Goal: Navigation & Orientation: Go to known website

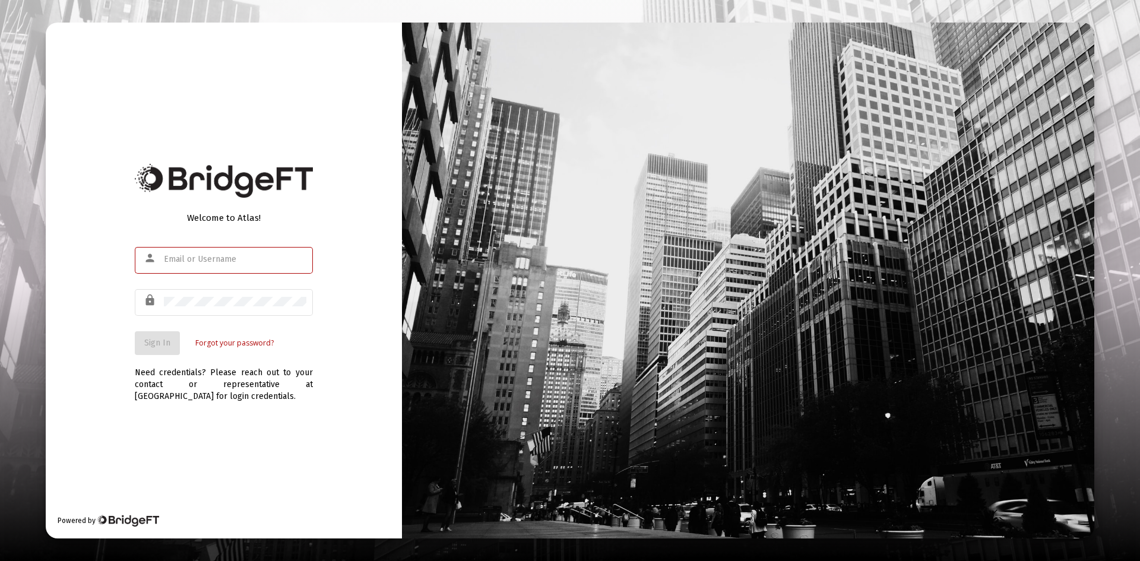
click at [197, 258] on input "text" at bounding box center [235, 259] width 142 height 9
click at [235, 462] on div "Welcome to Atlas! person lock Sign In Forgot your password? Need credentials? P…" at bounding box center [224, 281] width 356 height 516
click at [188, 265] on div at bounding box center [235, 259] width 142 height 29
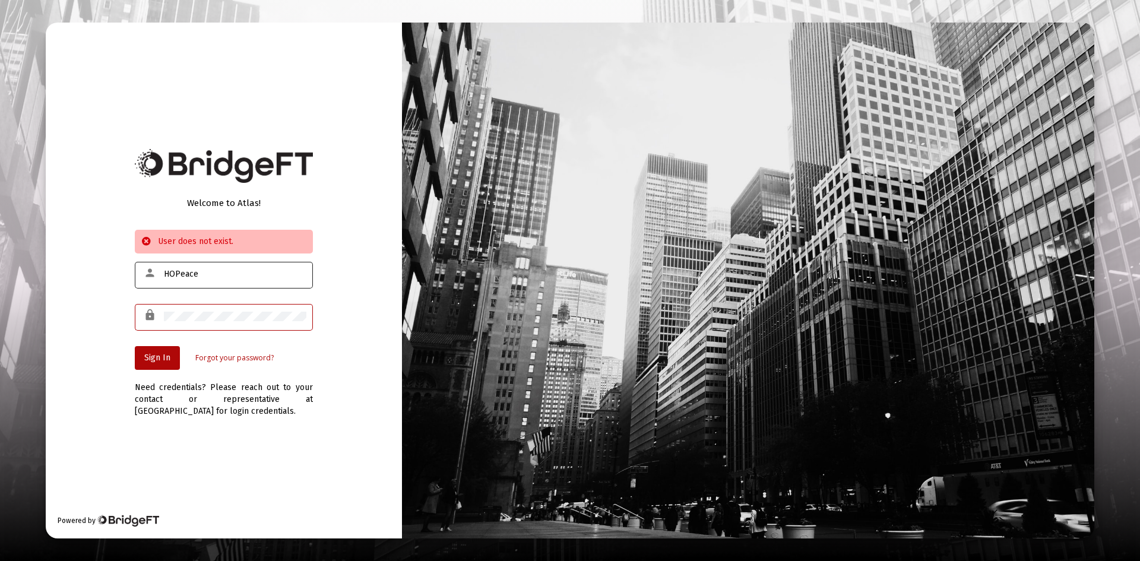
click at [189, 264] on div "HOPeace" at bounding box center [235, 273] width 142 height 29
click at [202, 268] on div "HOPeace" at bounding box center [235, 273] width 142 height 29
click at [203, 269] on div "HOPeace" at bounding box center [235, 273] width 142 height 29
drag, startPoint x: 218, startPoint y: 274, endPoint x: 141, endPoint y: 272, distance: 76.6
click at [141, 272] on div "person HOPeace2" at bounding box center [224, 273] width 178 height 29
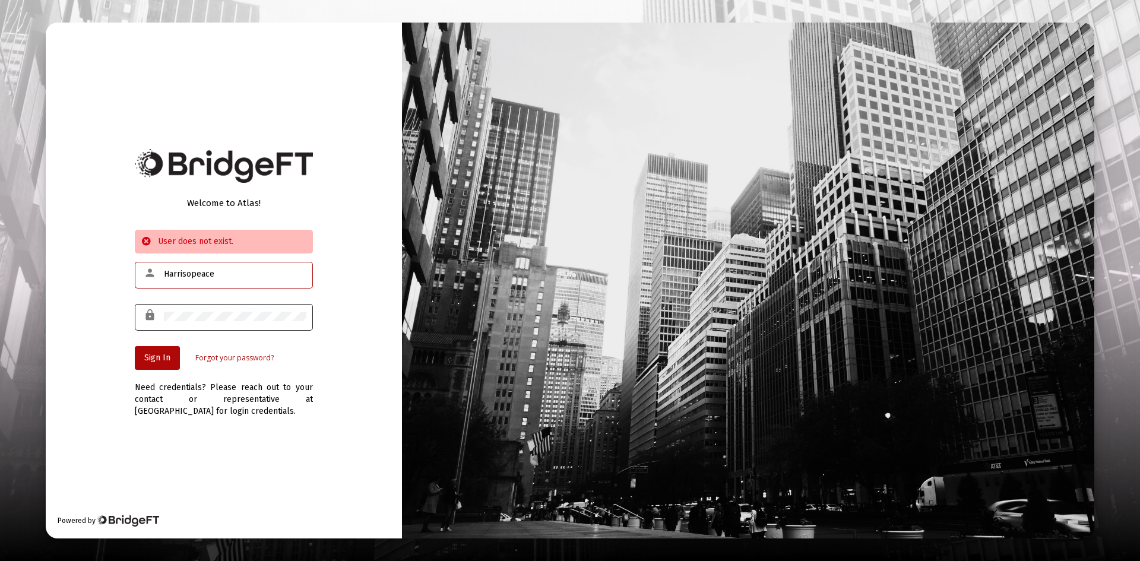
type input "Harrisopeace"
click at [173, 354] on button "Sign In" at bounding box center [157, 358] width 45 height 24
drag, startPoint x: 205, startPoint y: 325, endPoint x: 58, endPoint y: 298, distance: 150.2
click at [58, 298] on div "Welcome to Atlas! User does not exist. person Harrisopeace lock Sign In Forgot …" at bounding box center [224, 281] width 356 height 516
click at [233, 340] on div "lock" at bounding box center [224, 323] width 178 height 38
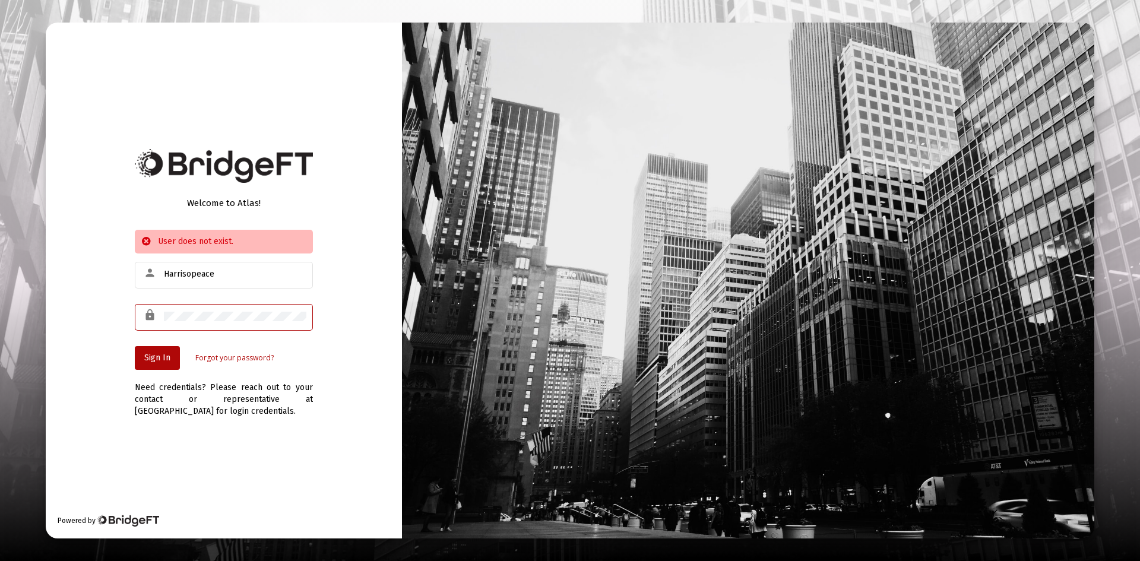
click at [116, 308] on div "Welcome to Atlas! User does not exist. person Harrisopeace lock Sign In Forgot …" at bounding box center [224, 281] width 356 height 516
click at [73, 308] on div "Welcome to Atlas! User does not exist. person Harrisopeace lock Sign In Forgot …" at bounding box center [224, 281] width 356 height 516
